Goal: Task Accomplishment & Management: Use online tool/utility

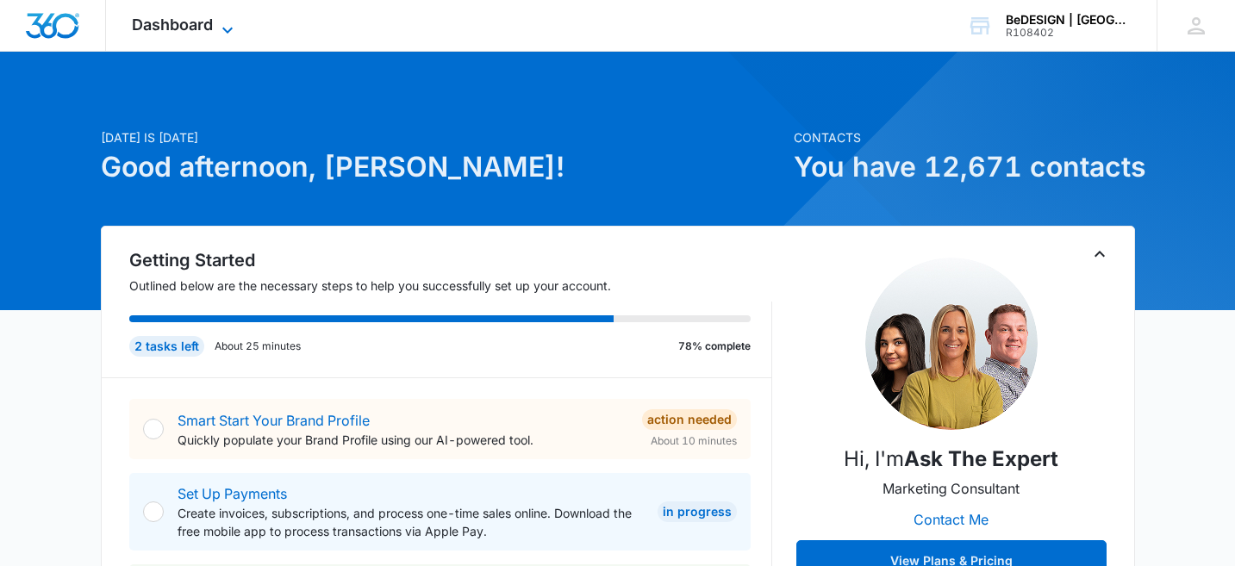
click at [210, 19] on span "Dashboard" at bounding box center [172, 25] width 81 height 18
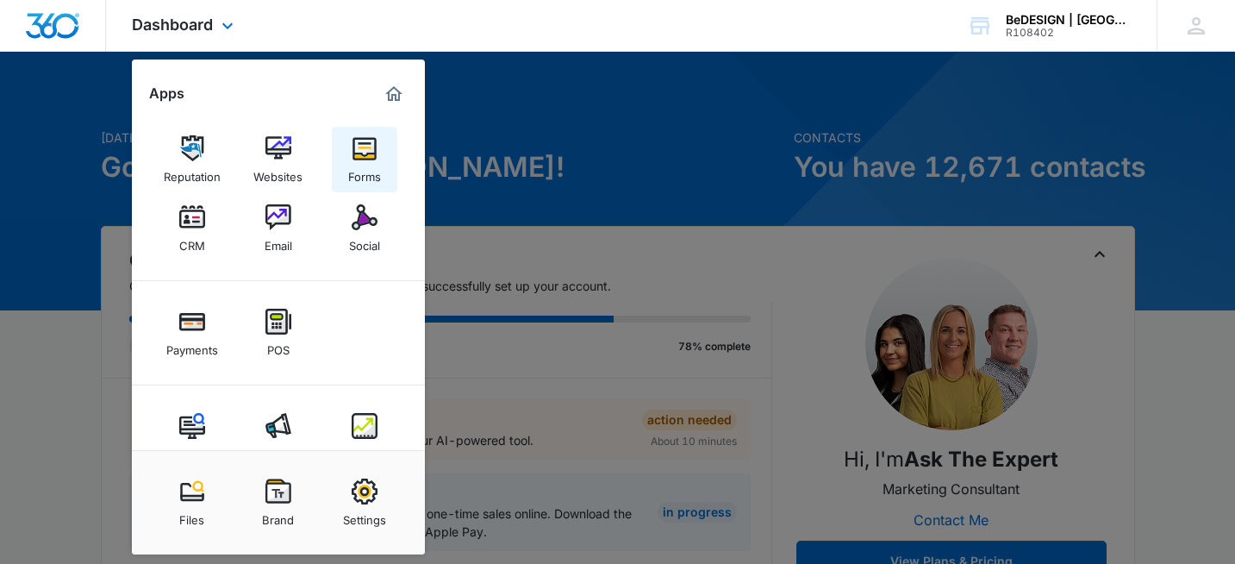
click at [364, 146] on img at bounding box center [365, 148] width 26 height 26
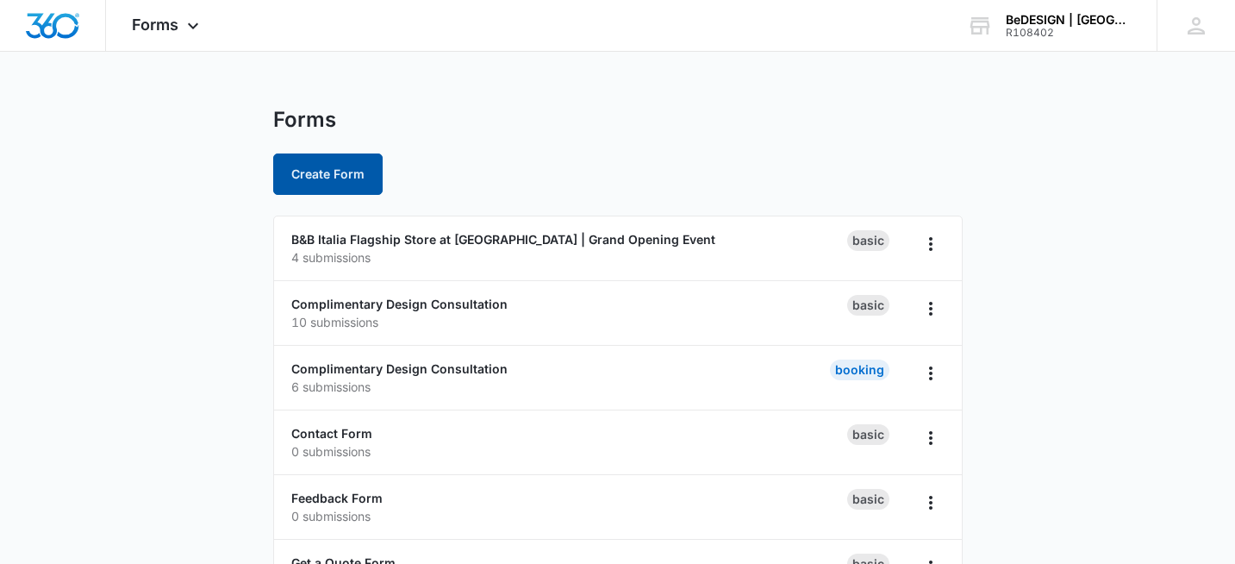
click at [354, 170] on button "Create Form" at bounding box center [327, 173] width 109 height 41
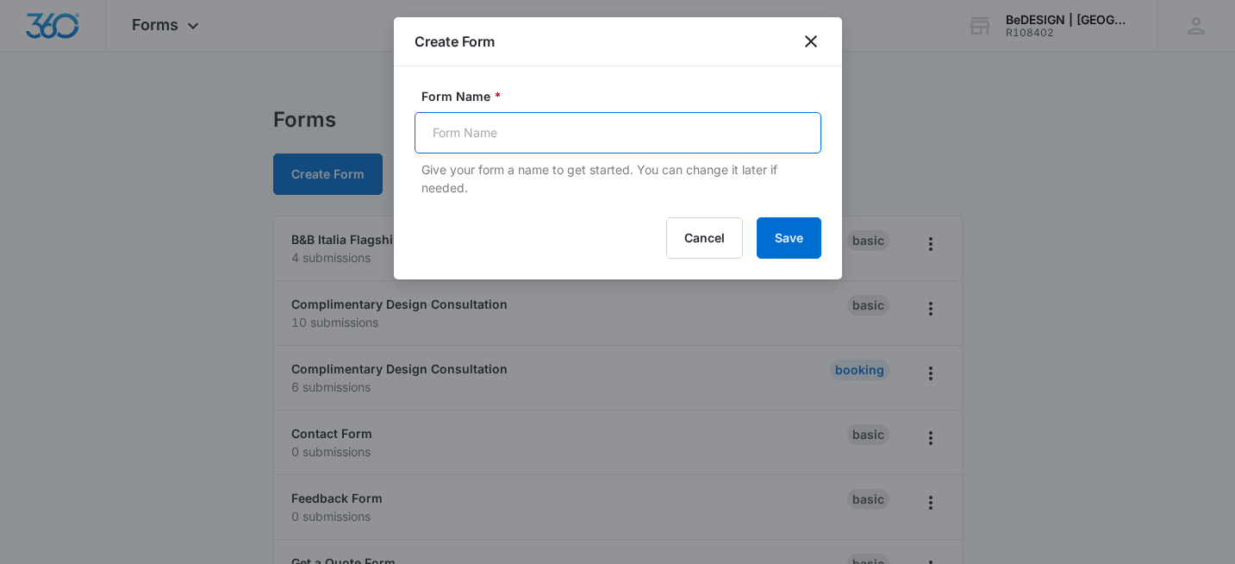
click at [557, 123] on input "Form Name *" at bounding box center [617, 132] width 407 height 41
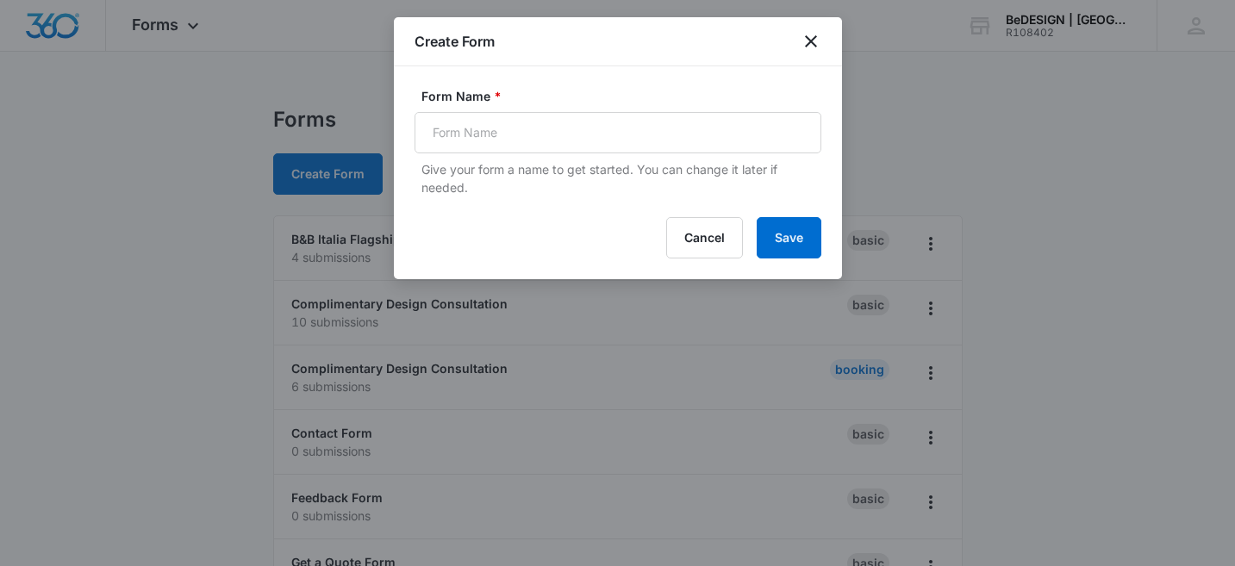
click at [1066, 302] on div at bounding box center [617, 283] width 1235 height 566
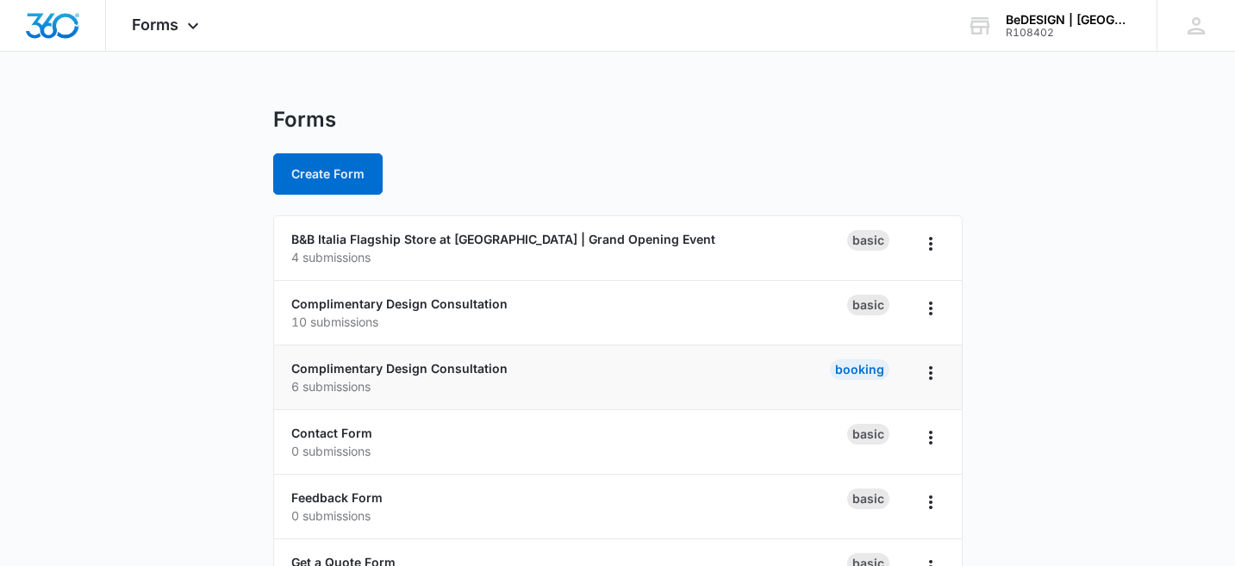
click at [611, 377] on p "6 submissions" at bounding box center [560, 386] width 539 height 18
click at [930, 371] on icon "Overflow Menu" at bounding box center [930, 373] width 3 height 14
click at [545, 363] on div "Complimentary Design Consultation 6 submissions" at bounding box center [560, 377] width 539 height 36
click at [479, 368] on link "Complimentary Design Consultation" at bounding box center [399, 368] width 216 height 15
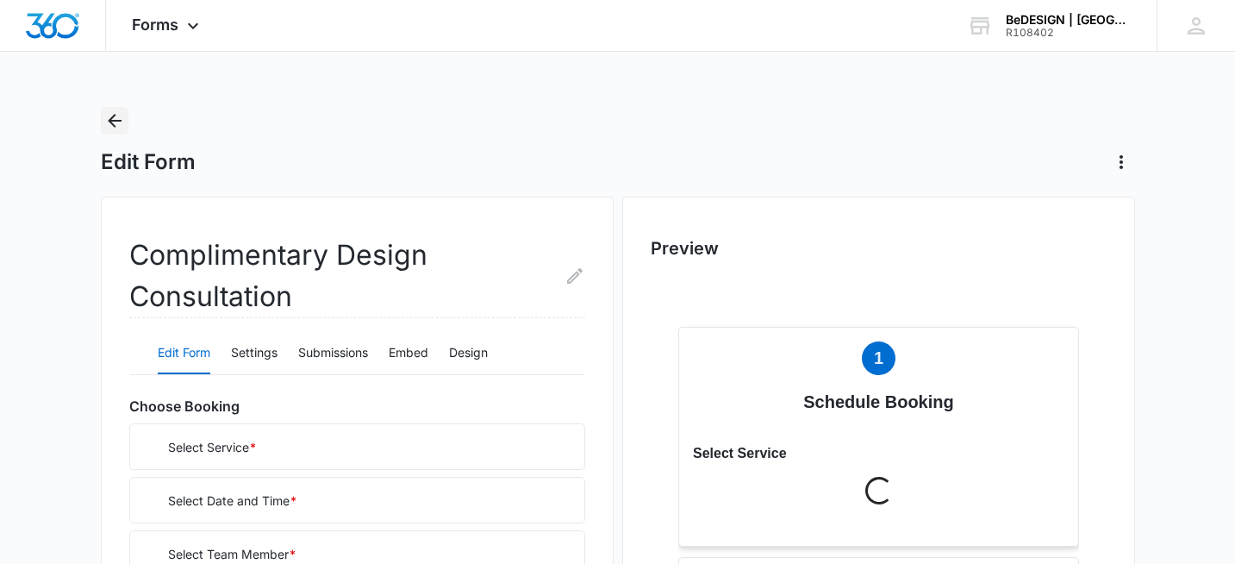
click at [111, 123] on icon "Back" at bounding box center [115, 121] width 14 height 14
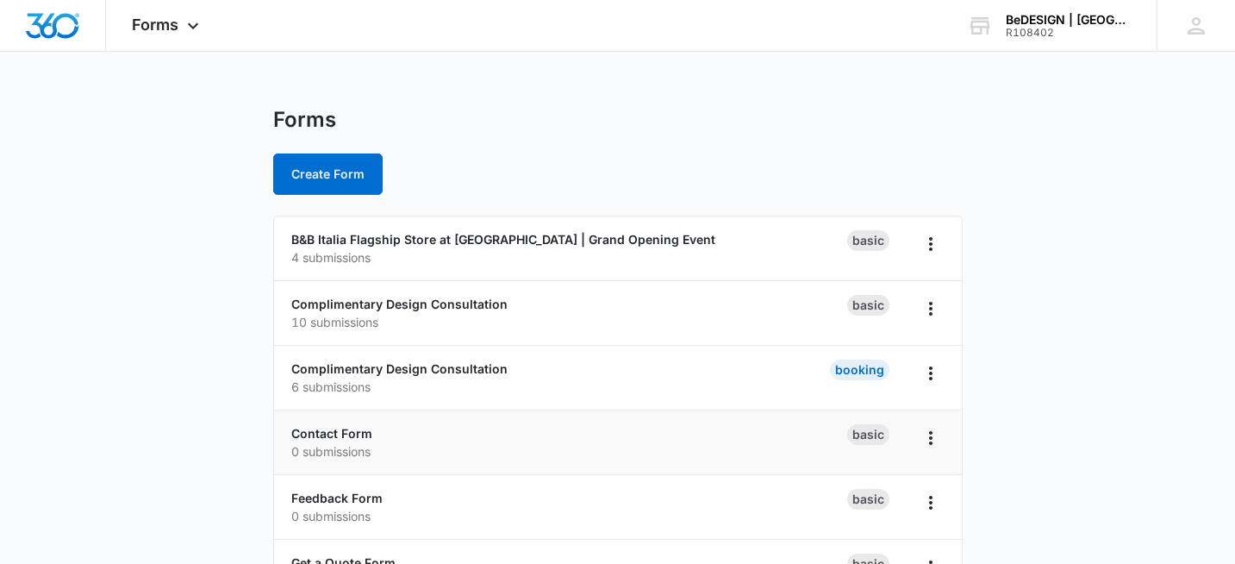
scroll to position [63, 0]
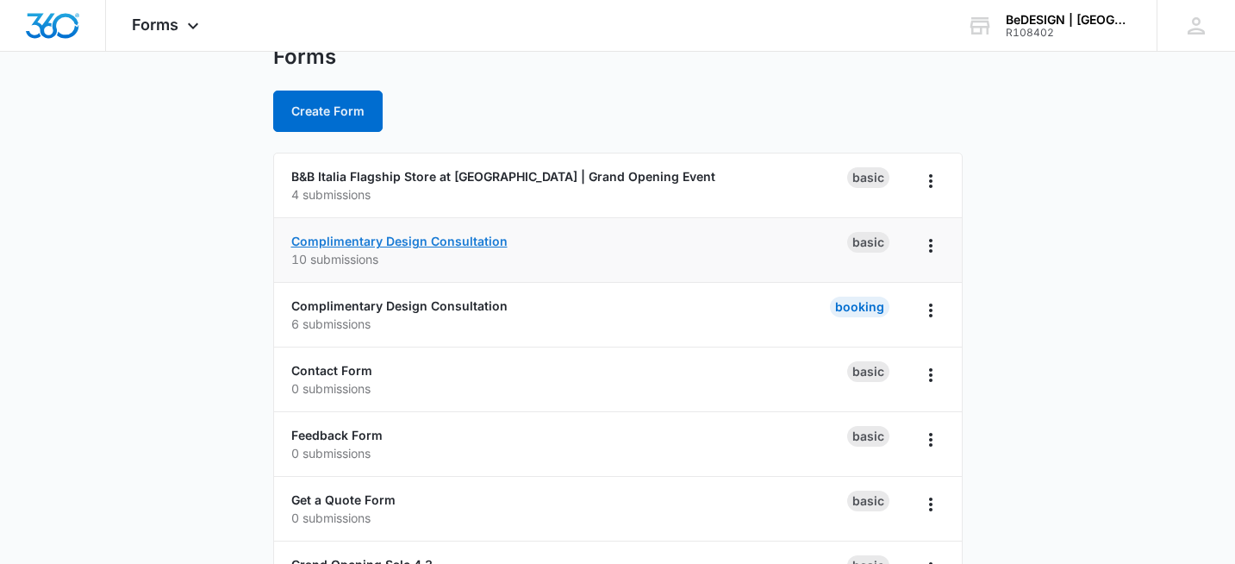
click at [439, 235] on link "Complimentary Design Consultation" at bounding box center [399, 241] width 216 height 15
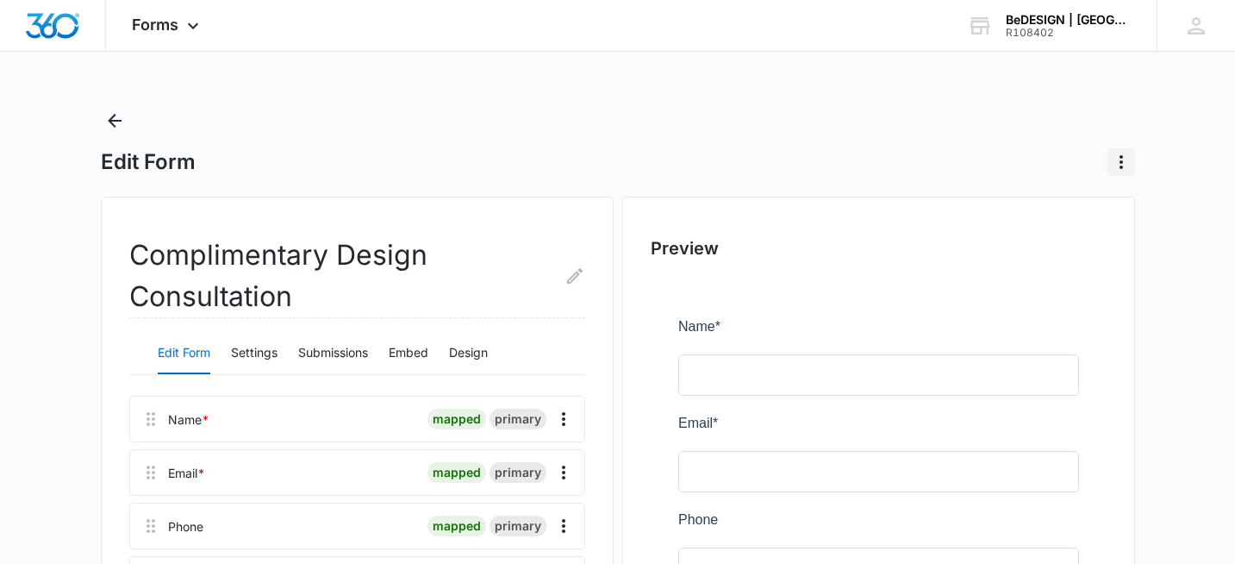
click at [1122, 165] on icon "Actions" at bounding box center [1121, 162] width 21 height 21
click at [1009, 103] on div "Forms Apps Reputation Websites Forms CRM Email Social Payments POS Content Ads …" at bounding box center [617, 496] width 1235 height 993
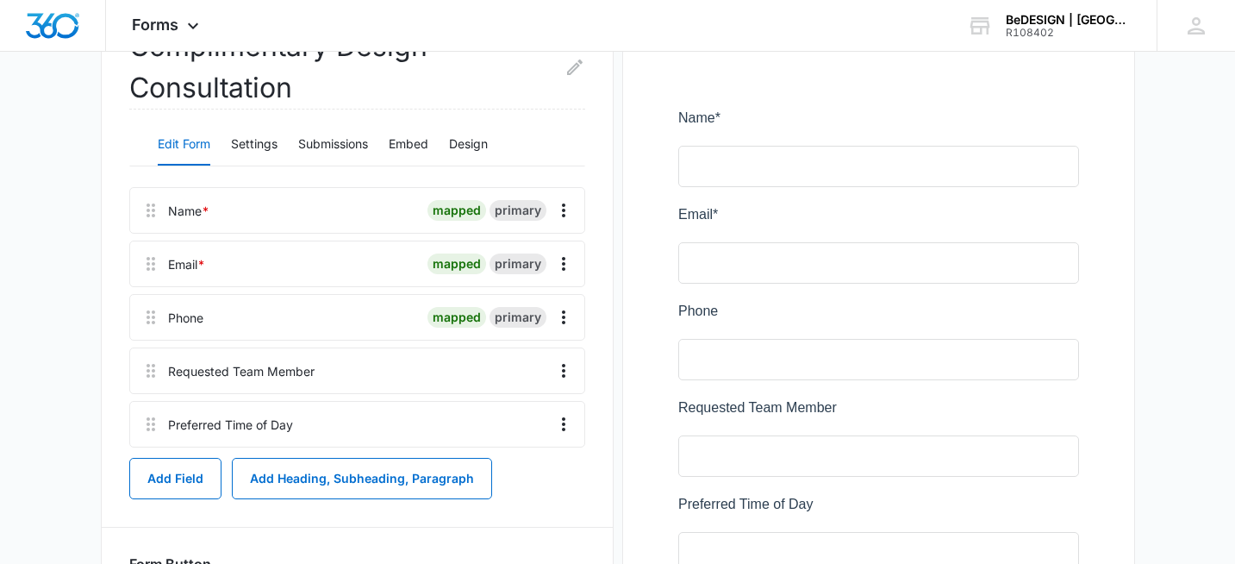
scroll to position [234, 0]
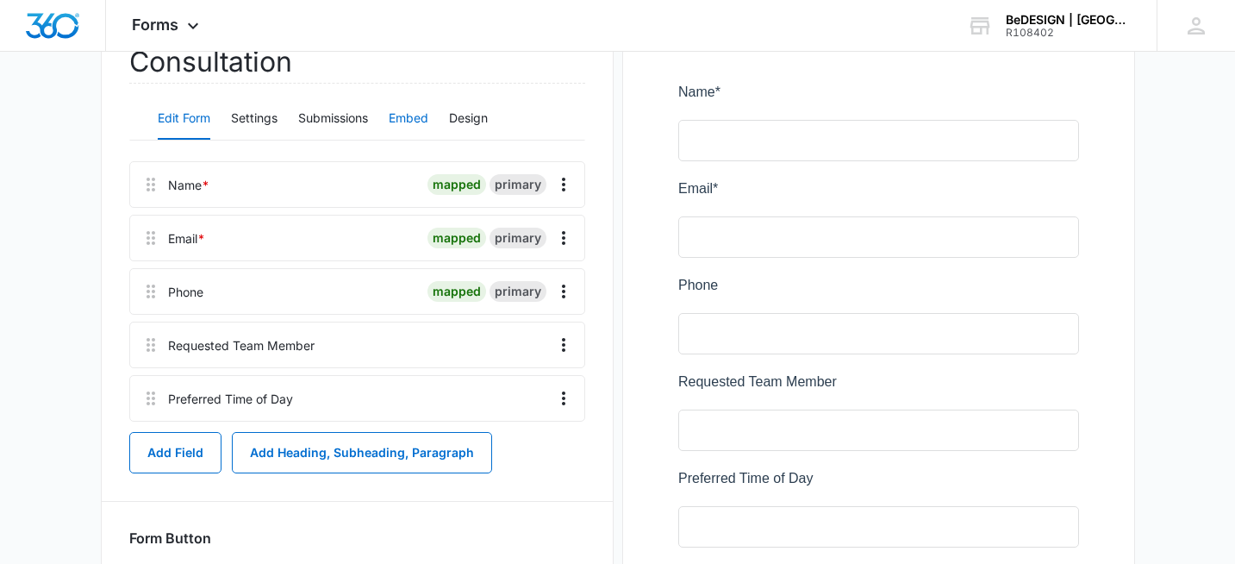
click at [412, 118] on button "Embed" at bounding box center [409, 118] width 40 height 41
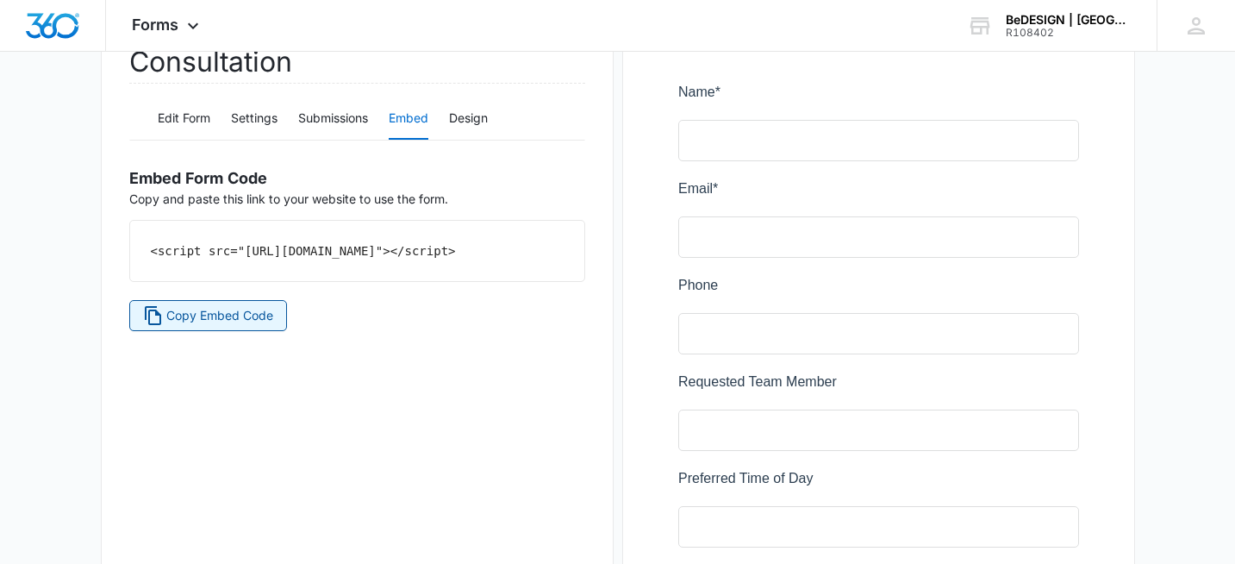
click at [236, 325] on span "Copy Embed Code" at bounding box center [219, 315] width 107 height 19
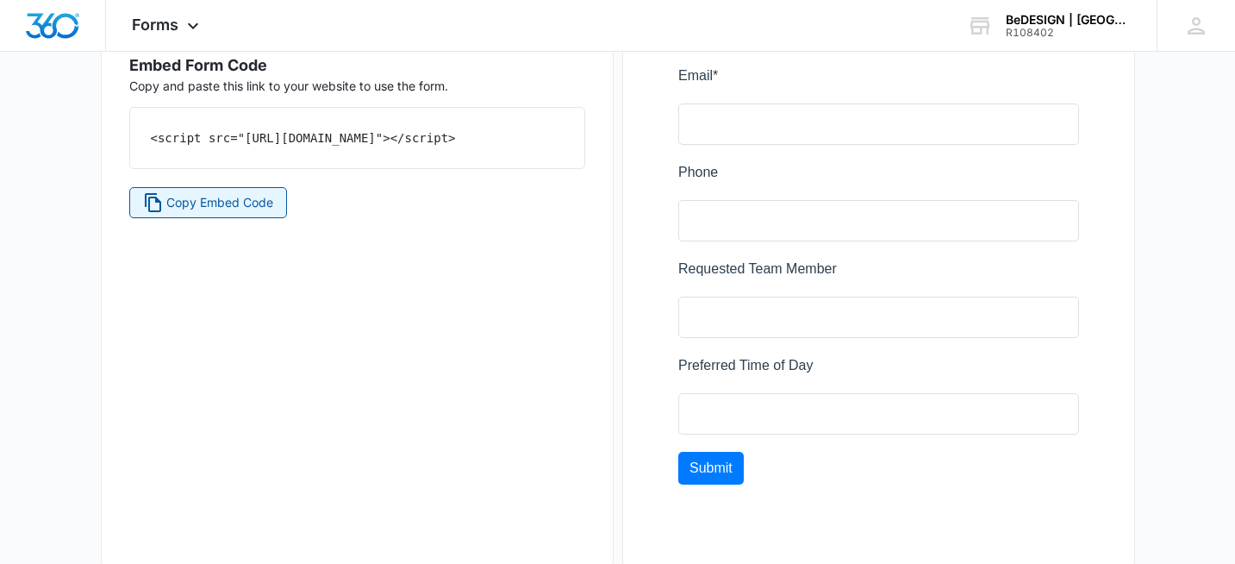
scroll to position [384, 0]
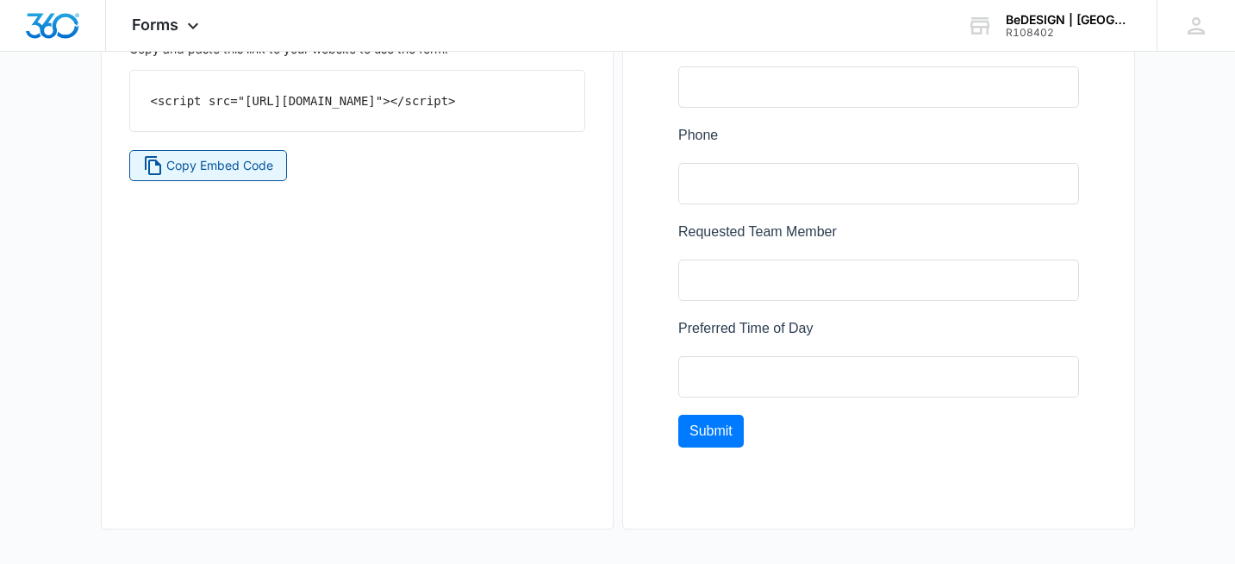
click at [188, 175] on span "Copy Embed Code" at bounding box center [219, 165] width 107 height 19
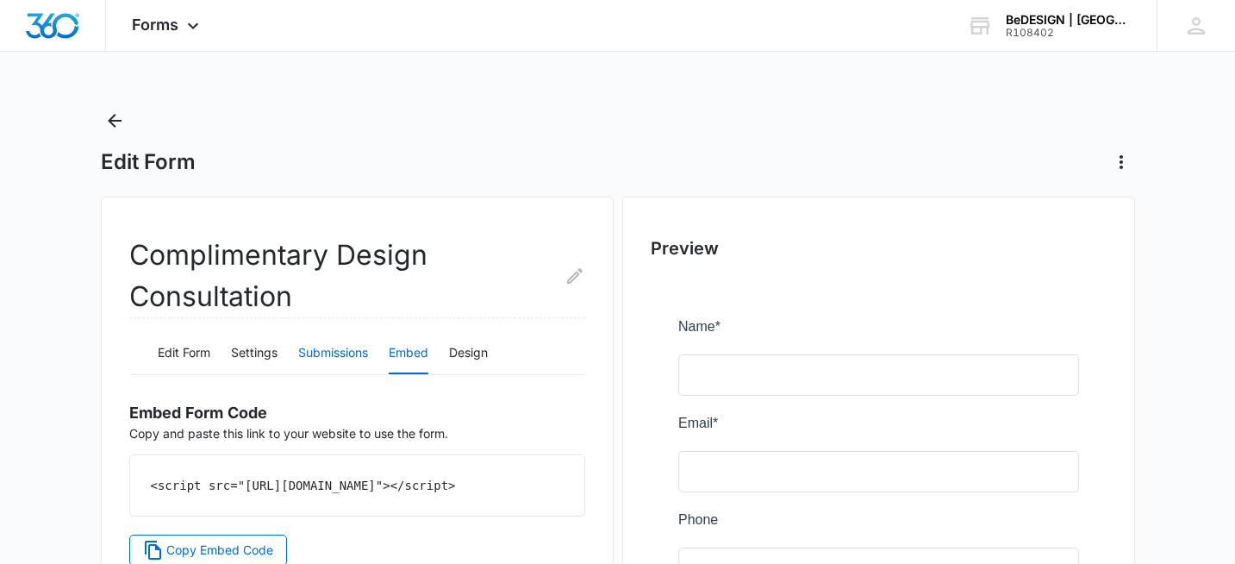
click at [339, 359] on button "Submissions" at bounding box center [333, 353] width 70 height 41
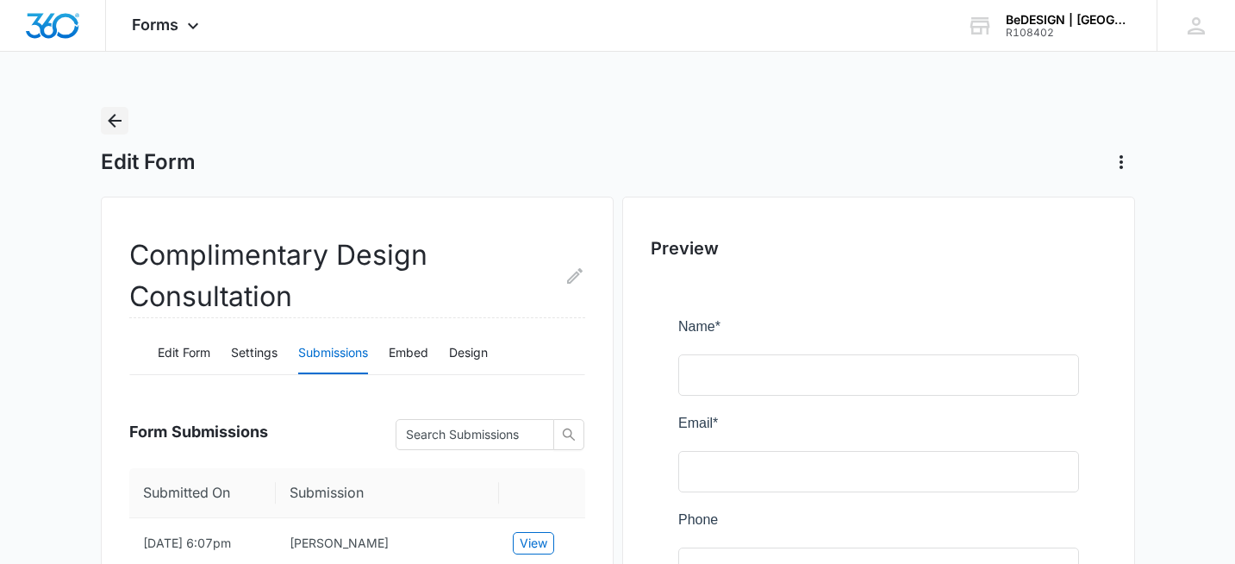
click at [117, 122] on icon "Back" at bounding box center [114, 120] width 21 height 21
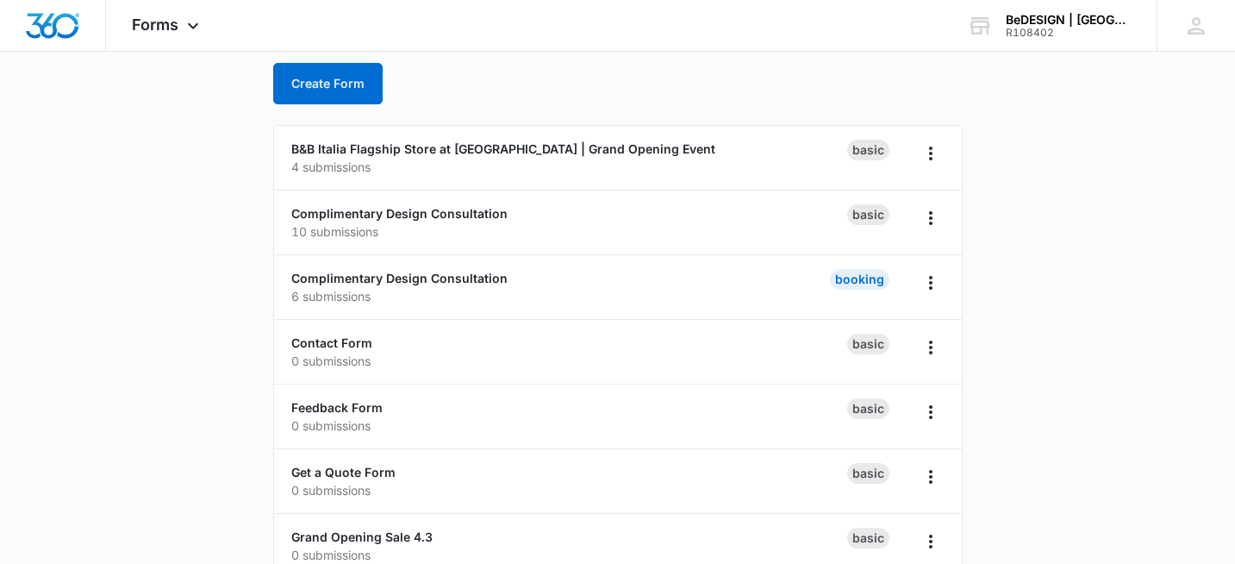
scroll to position [83, 0]
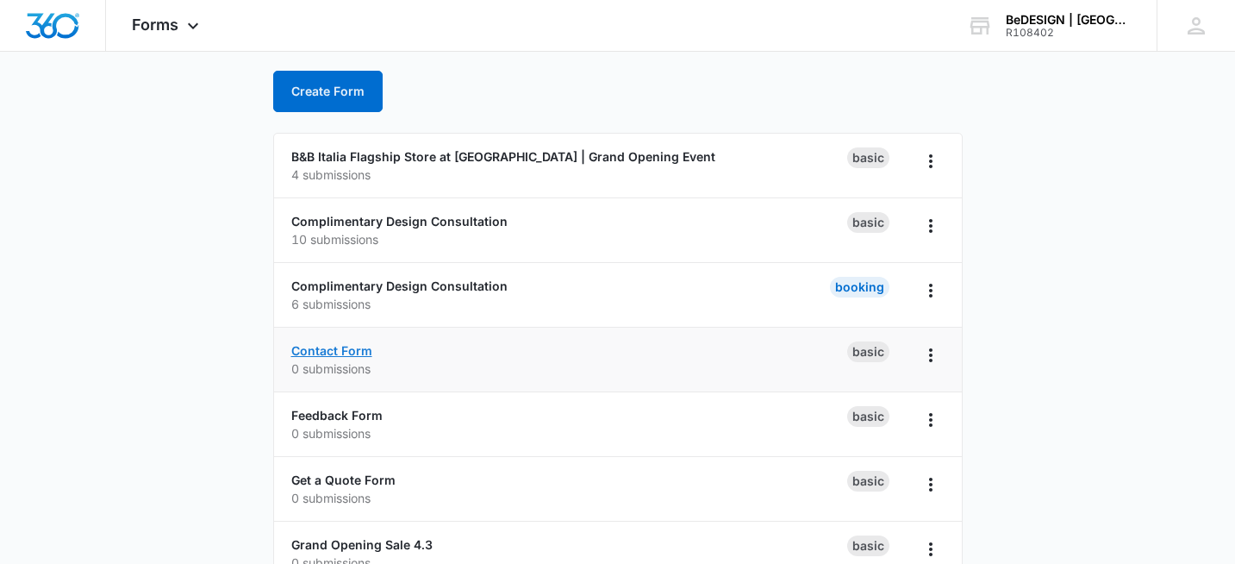
click at [346, 354] on link "Contact Form" at bounding box center [331, 350] width 81 height 15
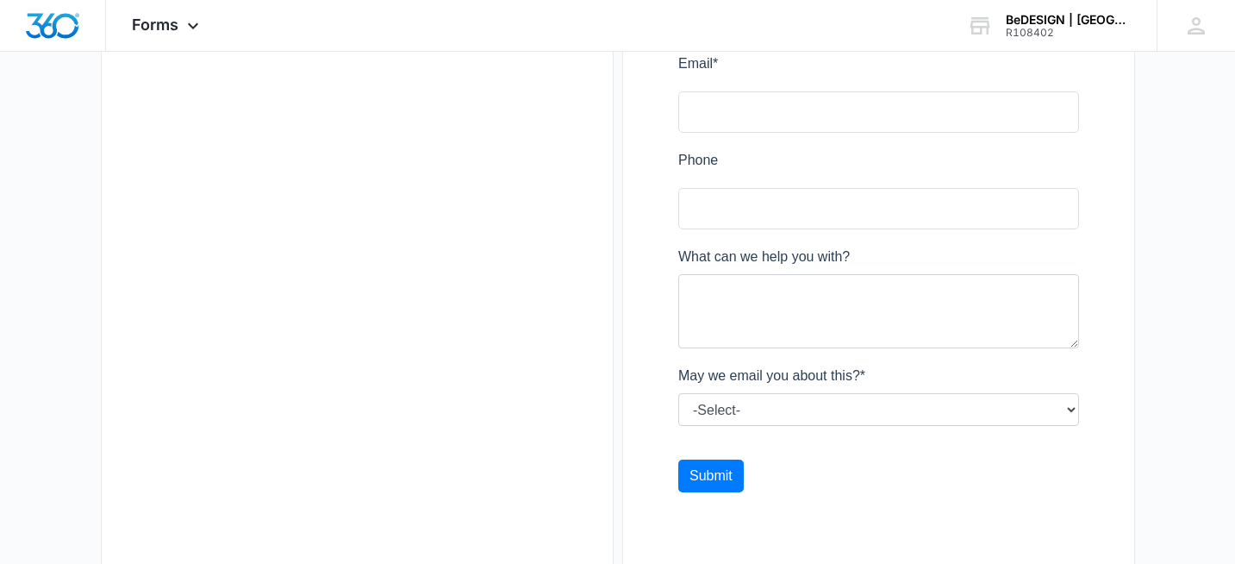
scroll to position [404, 0]
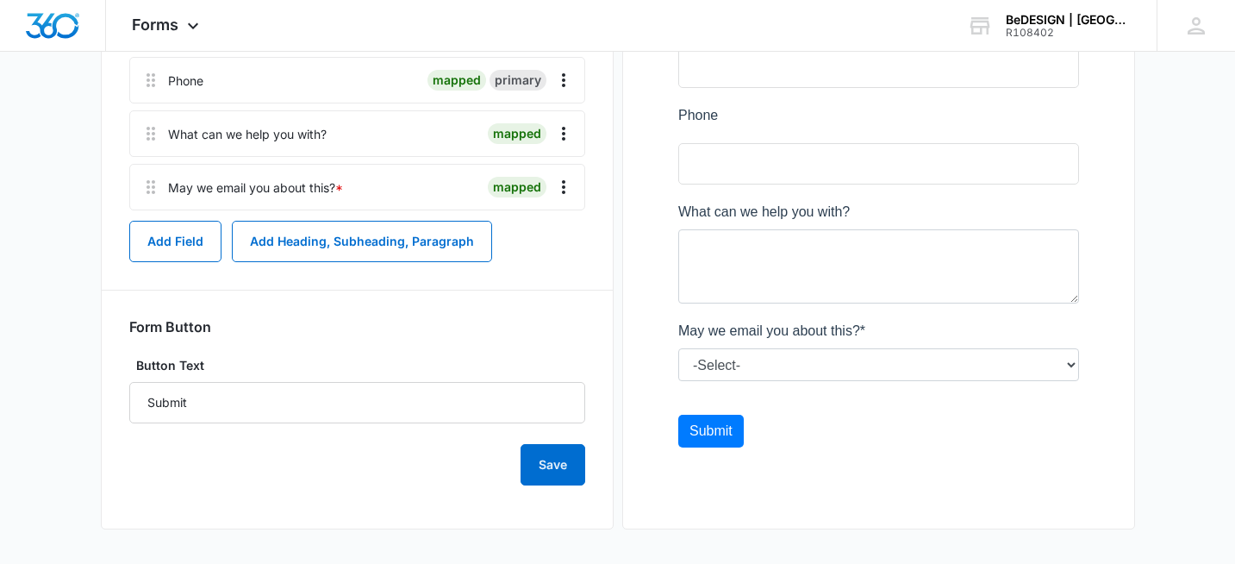
click at [801, 360] on div at bounding box center [879, 187] width 456 height 626
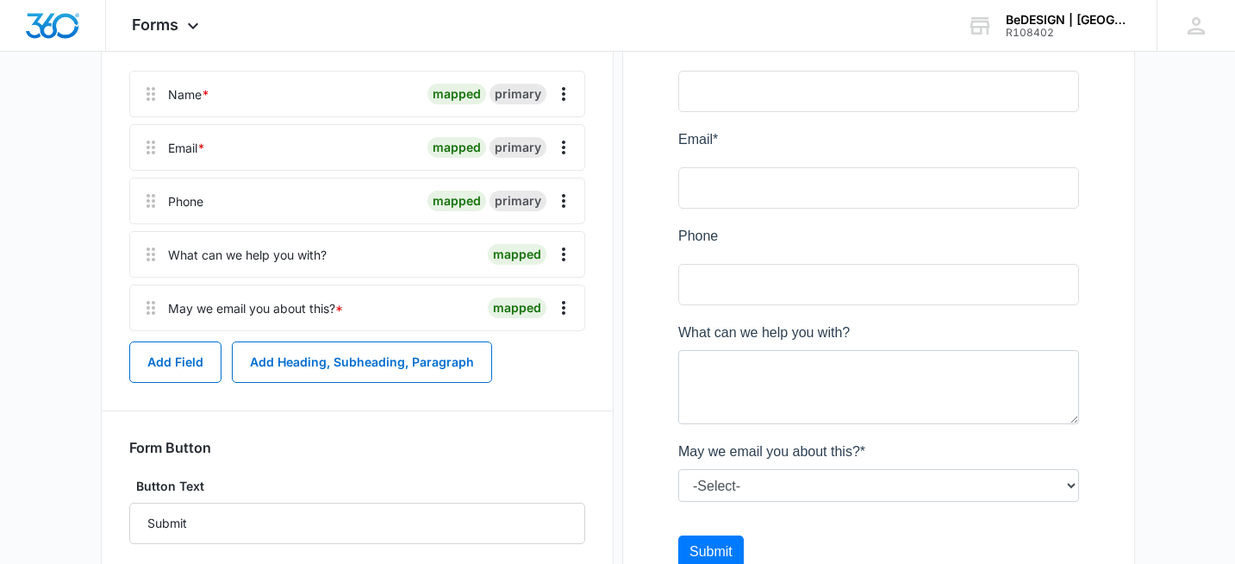
scroll to position [335, 0]
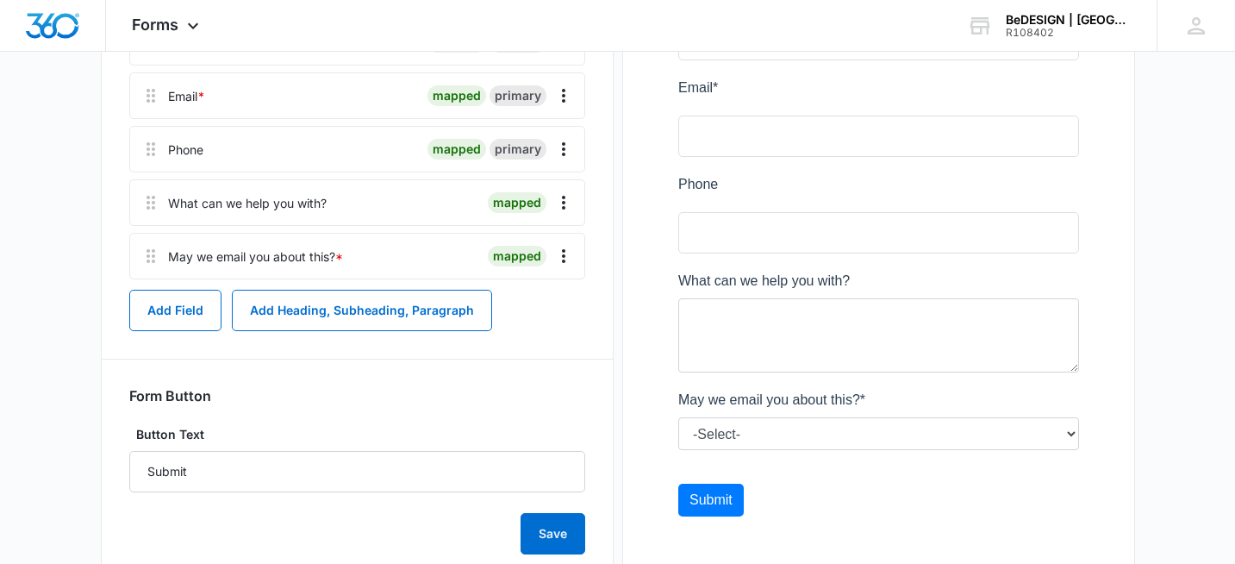
click at [1072, 434] on div at bounding box center [879, 256] width 456 height 626
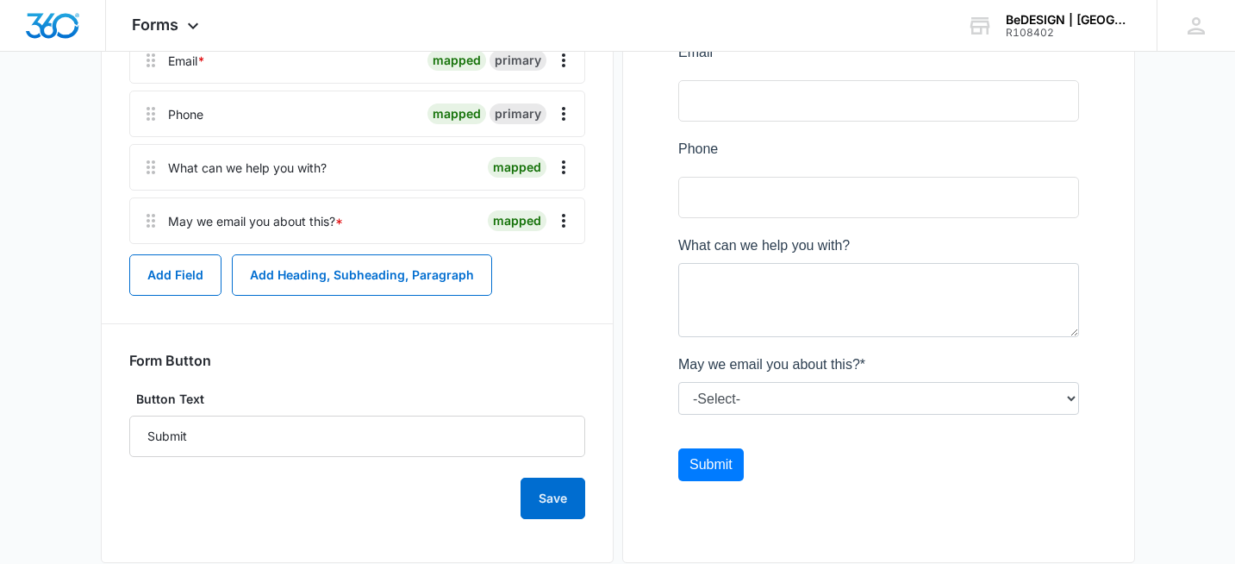
scroll to position [404, 0]
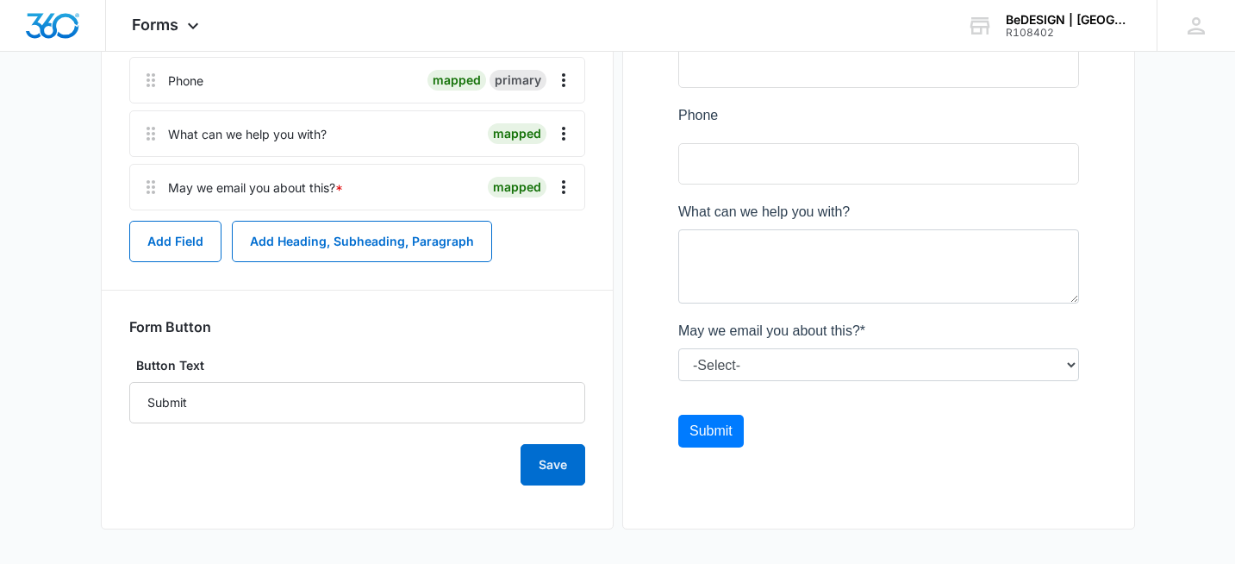
click at [729, 364] on div at bounding box center [879, 187] width 456 height 626
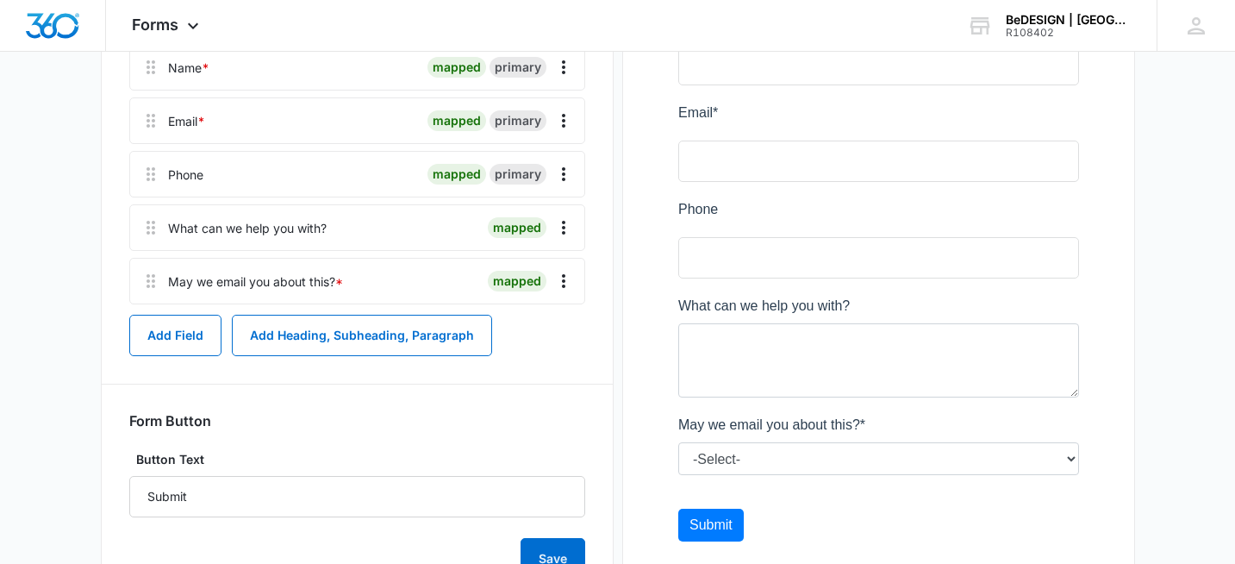
scroll to position [306, 0]
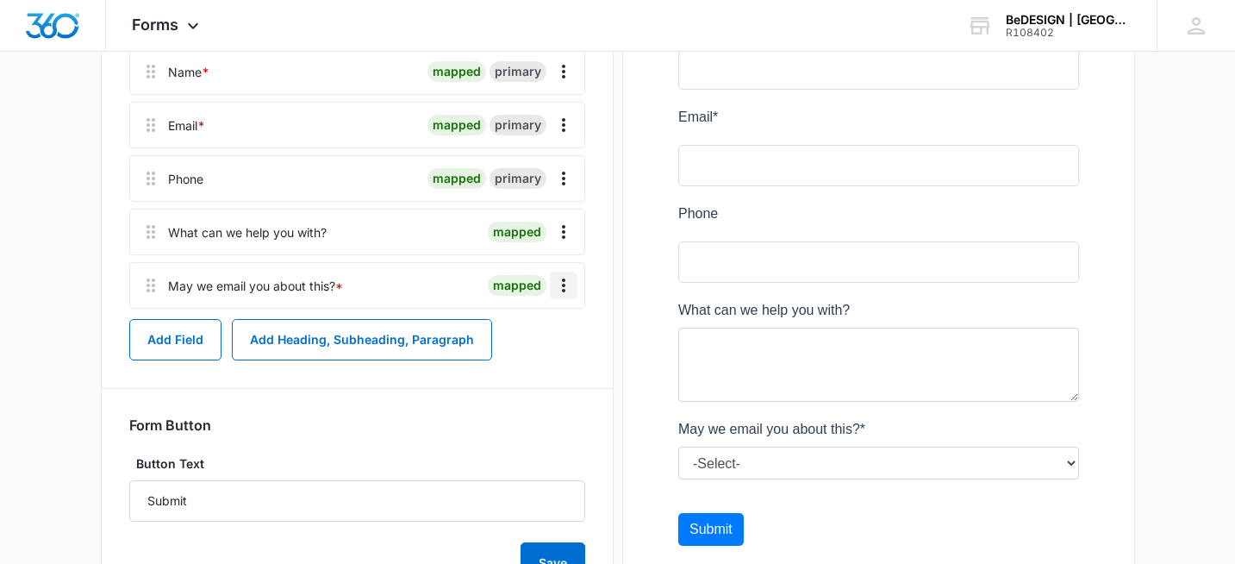
click at [565, 289] on icon "Overflow Menu" at bounding box center [563, 285] width 21 height 21
click at [510, 336] on div "Edit" at bounding box center [517, 333] width 36 height 12
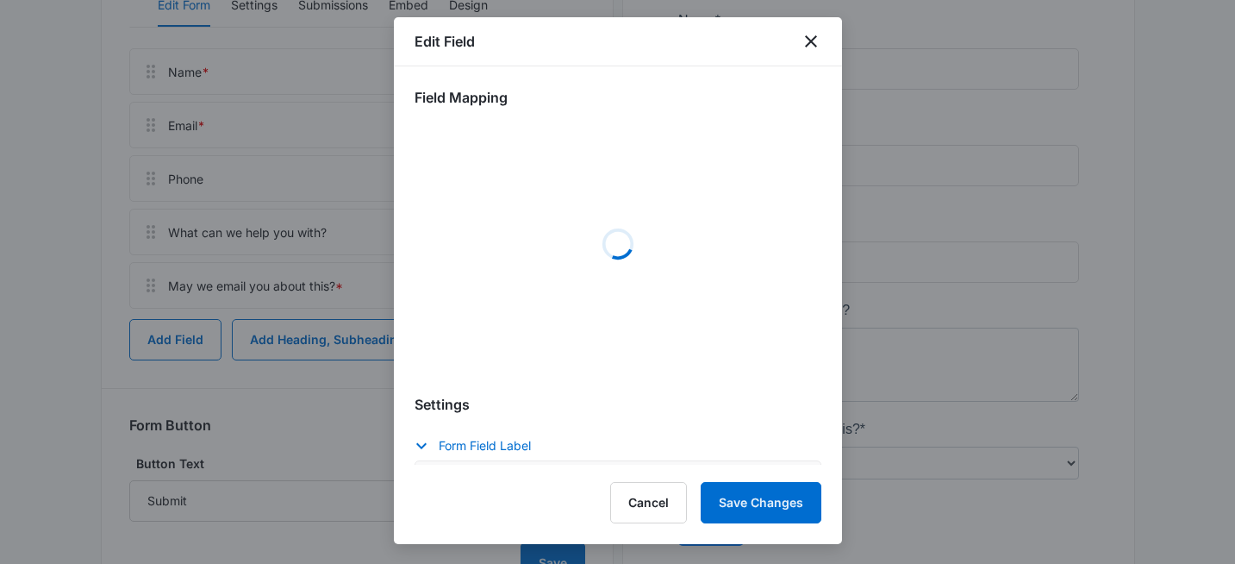
select select "333"
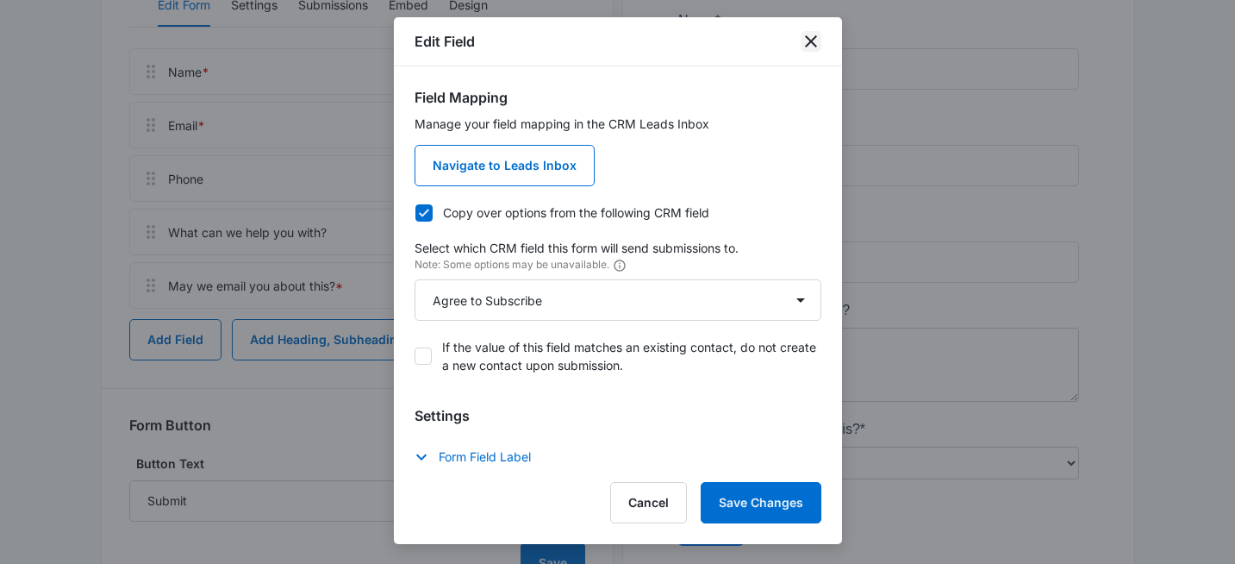
click at [811, 34] on icon "close" at bounding box center [810, 41] width 21 height 21
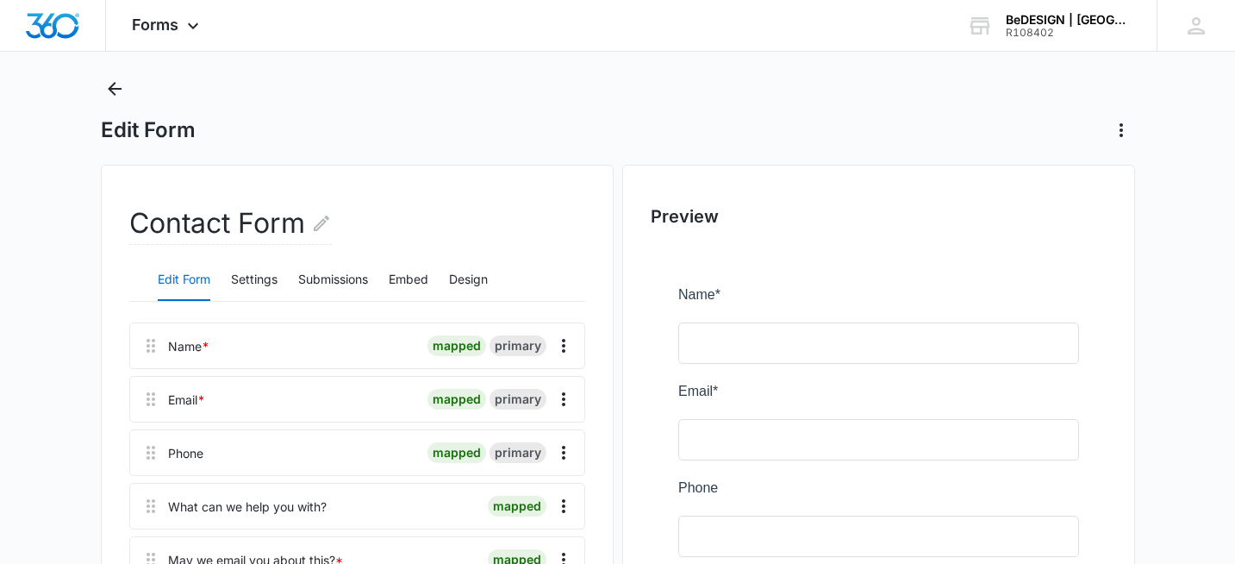
scroll to position [0, 0]
